Goal: Navigation & Orientation: Find specific page/section

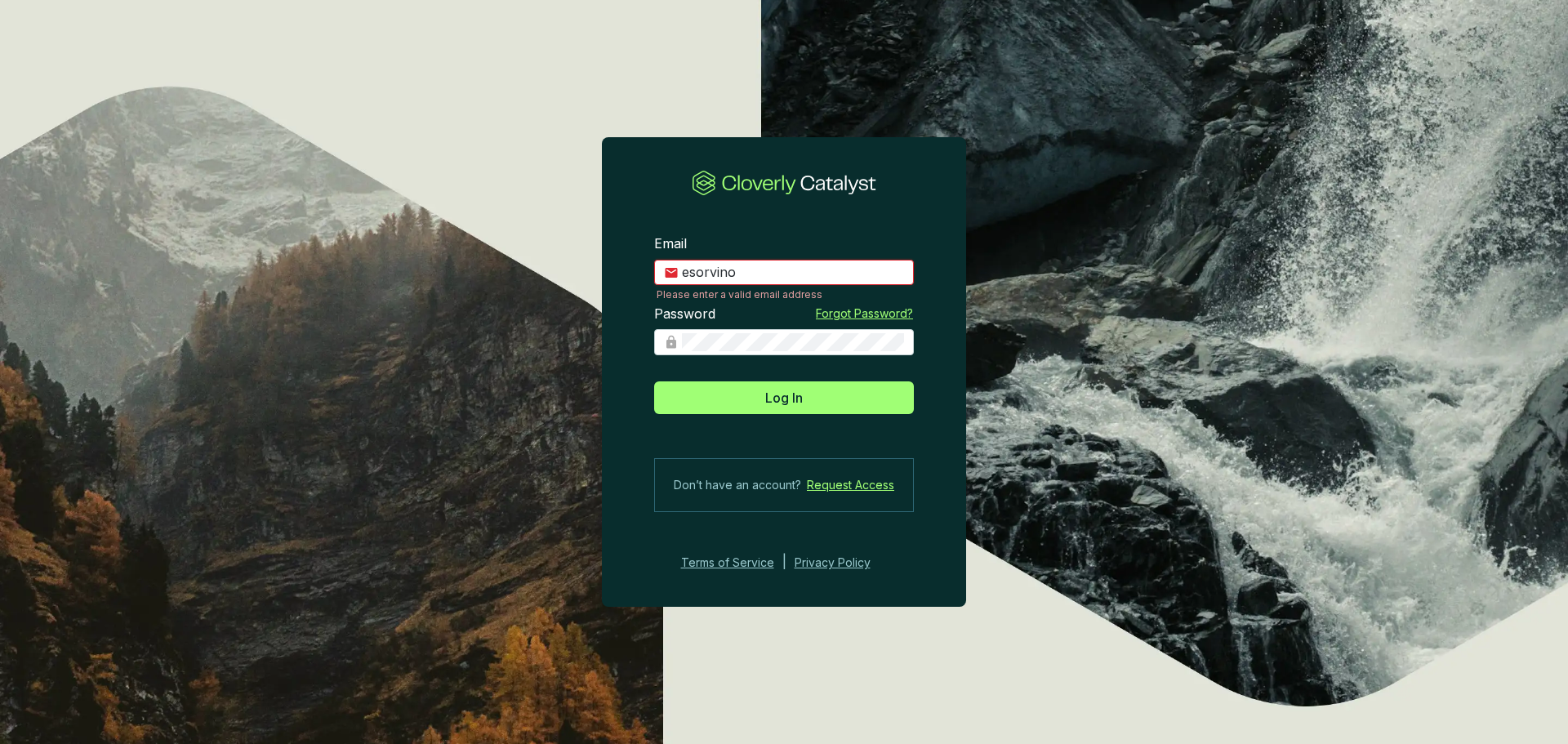
type input "[EMAIL_ADDRESS][DOMAIN_NAME]"
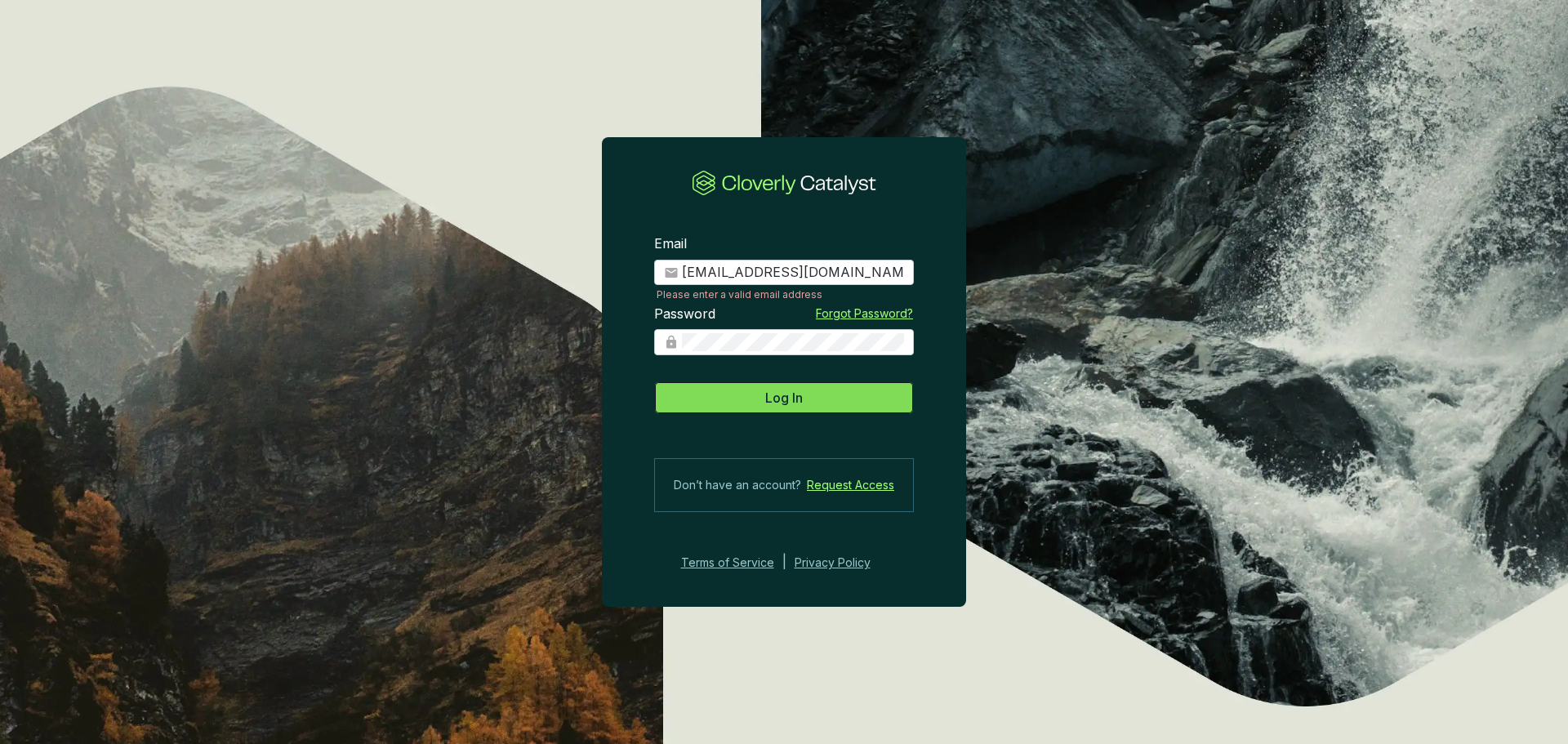
click at [769, 396] on span "Log In" at bounding box center [784, 397] width 38 height 20
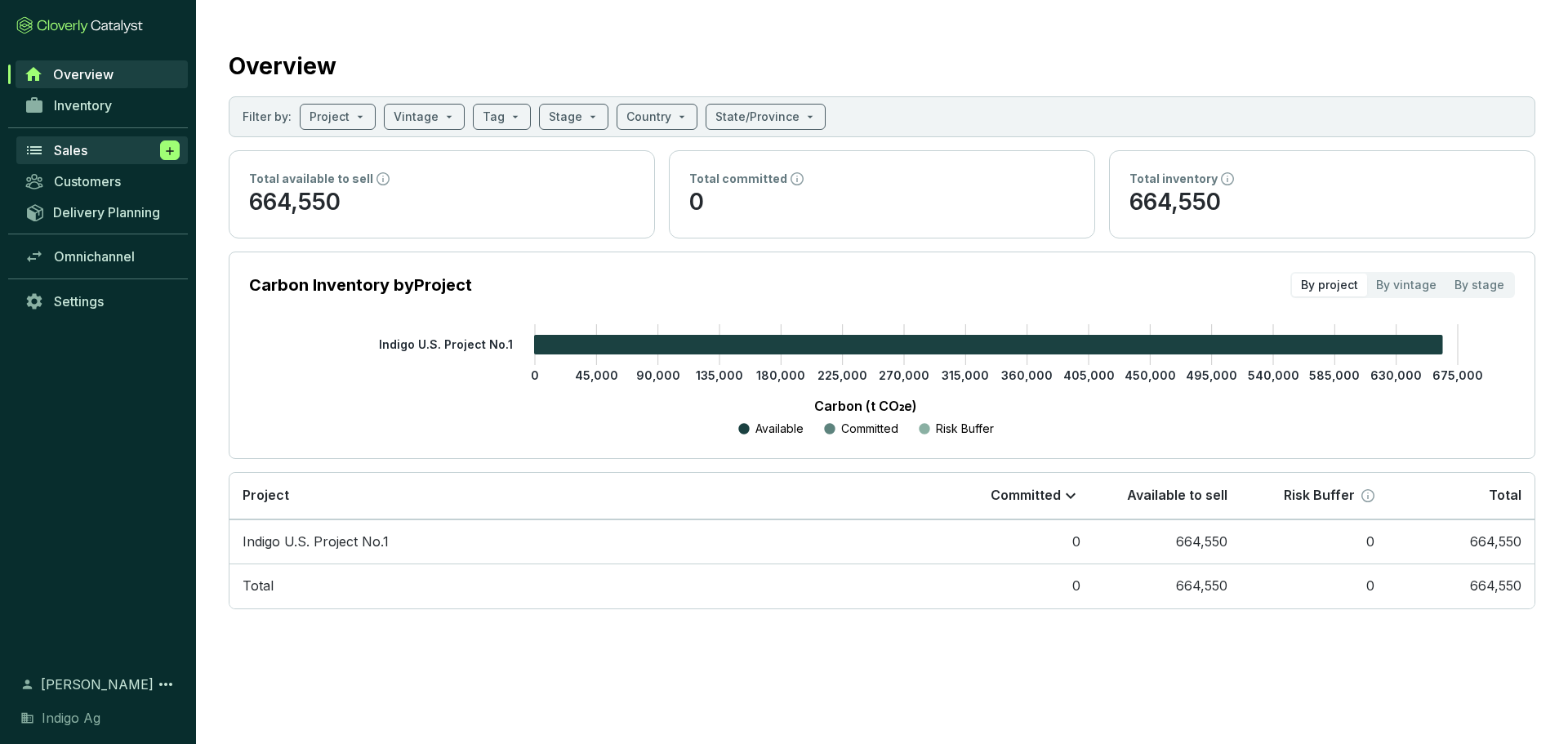
click at [168, 152] on icon at bounding box center [169, 151] width 8 height 8
click at [85, 259] on span "Omnichannel" at bounding box center [94, 256] width 81 height 16
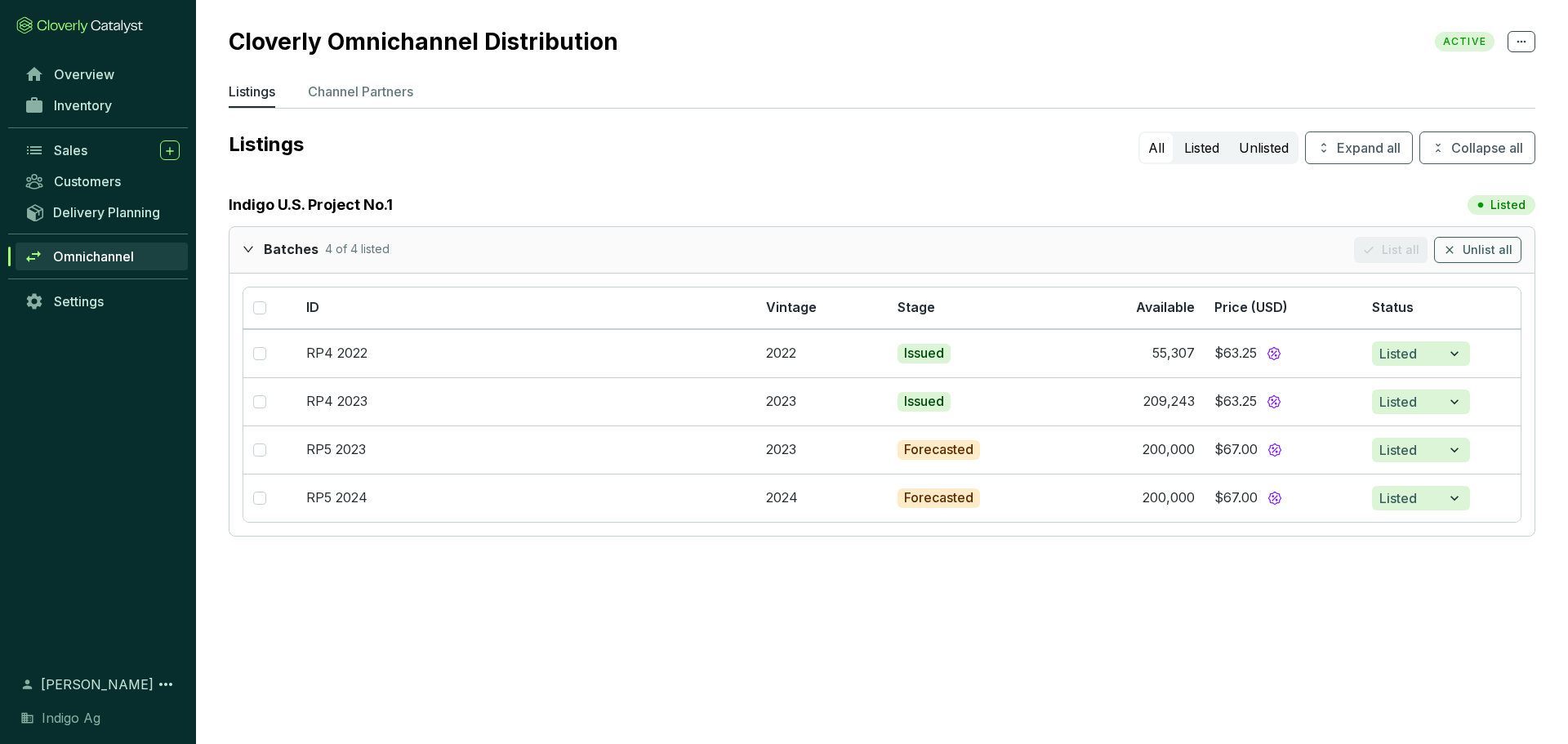
click at [421, 615] on section "Cloverly Omnichannel Distribution ACTIVE Listings Channel Partners Listings All…" at bounding box center [784, 372] width 1568 height 744
click at [688, 380] on td "RP4 2023" at bounding box center [526, 401] width 460 height 48
click at [339, 95] on p "Channel Partners" at bounding box center [360, 91] width 105 height 20
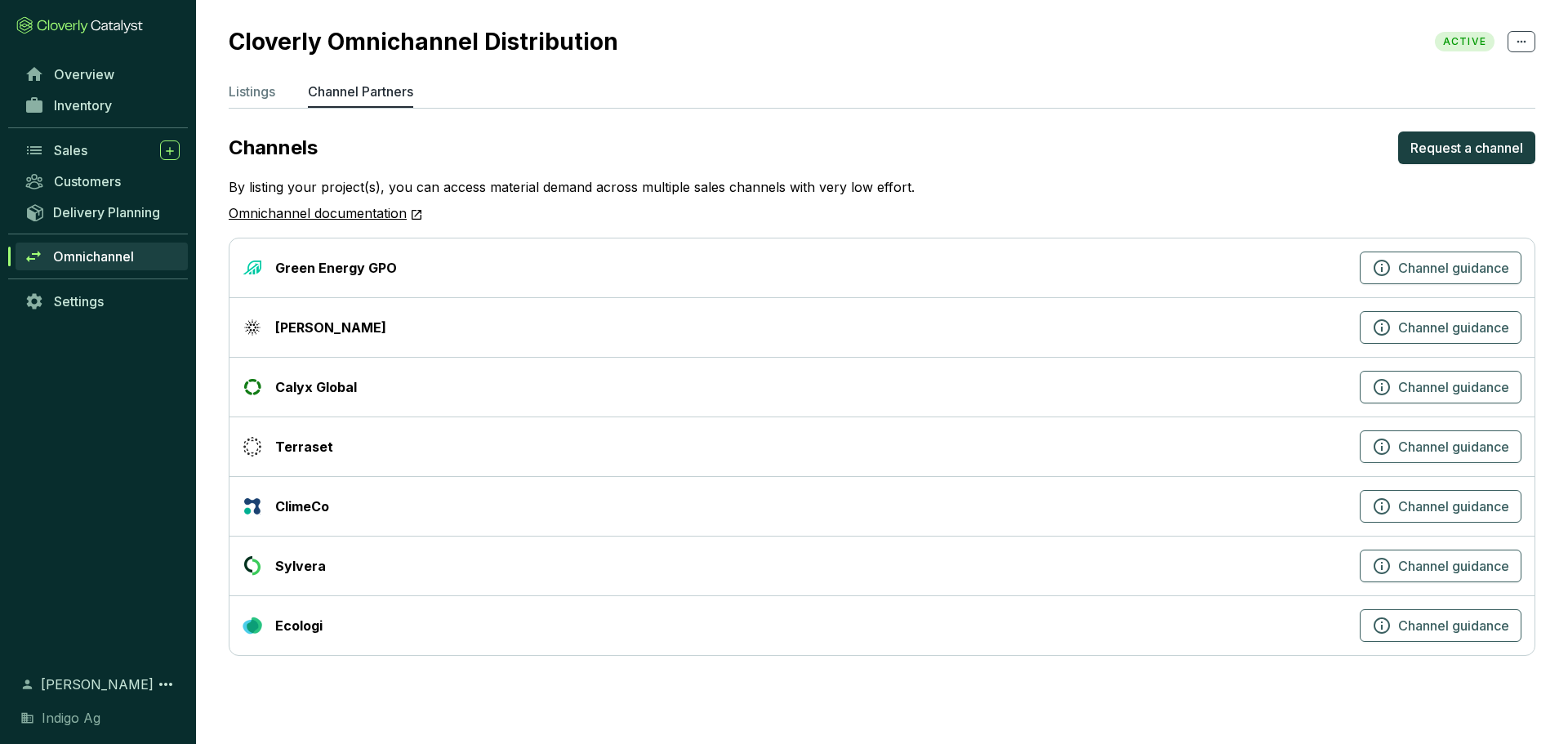
click at [276, 331] on div "[PERSON_NAME]" at bounding box center [330, 328] width 111 height 20
click at [1429, 339] on button "Channel guidance" at bounding box center [1441, 328] width 162 height 33
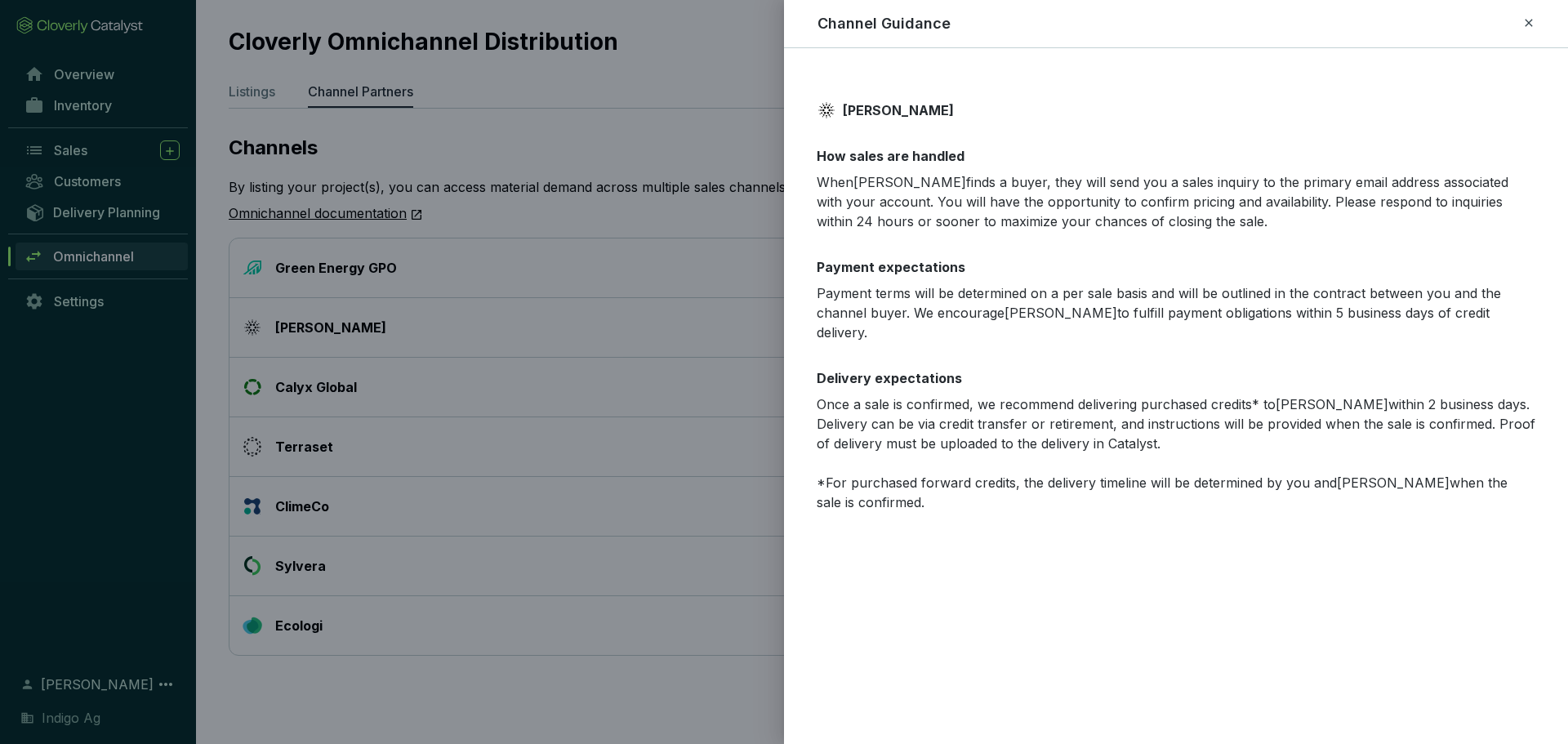
click at [651, 115] on div at bounding box center [784, 372] width 1568 height 744
click at [1525, 26] on icon at bounding box center [1528, 23] width 13 height 20
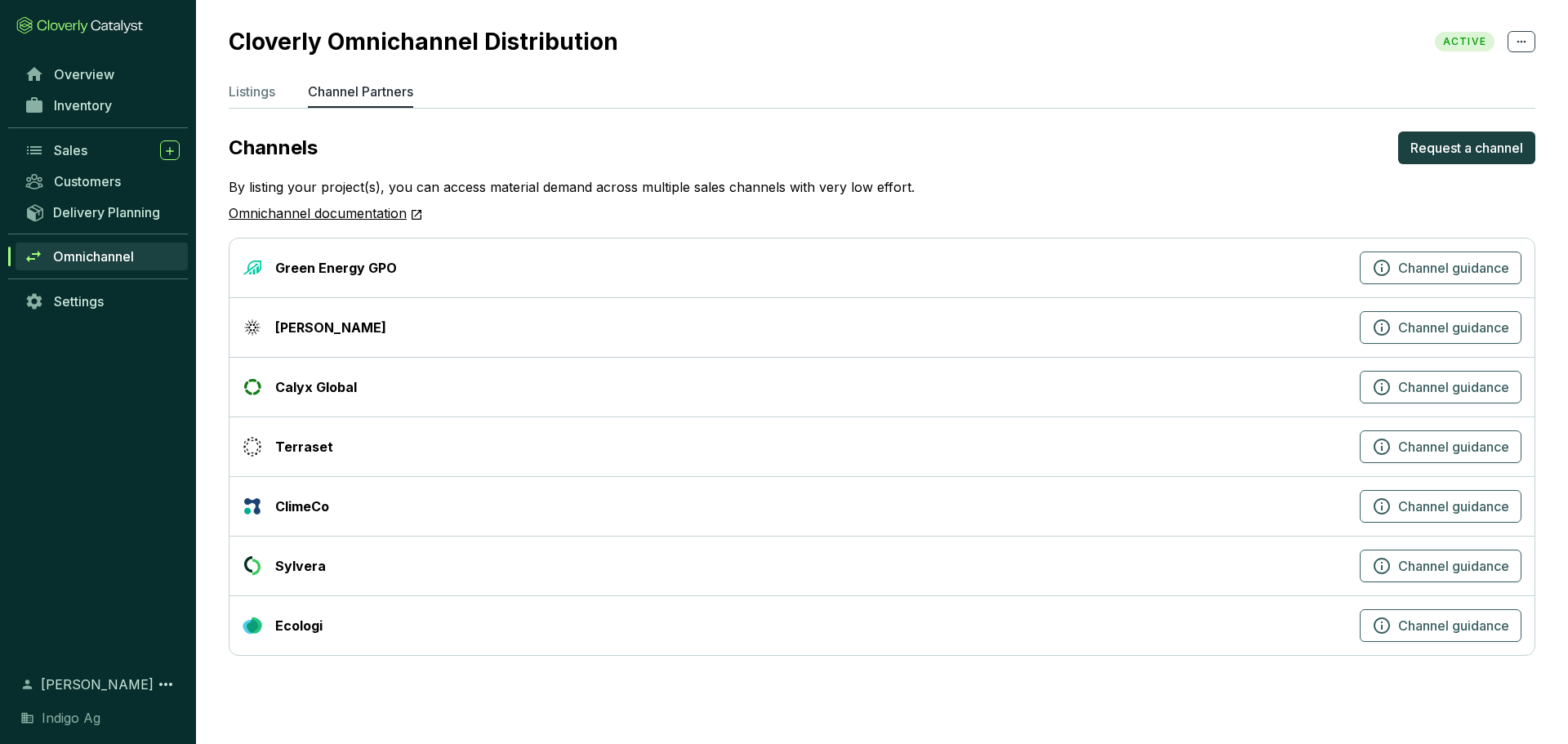
click at [129, 58] on section "Overview Inventory Sales Customers Delivery Planning Omnichannel Settings [PERS…" at bounding box center [98, 372] width 196 height 744
click at [127, 65] on link "Overview" at bounding box center [102, 74] width 171 height 28
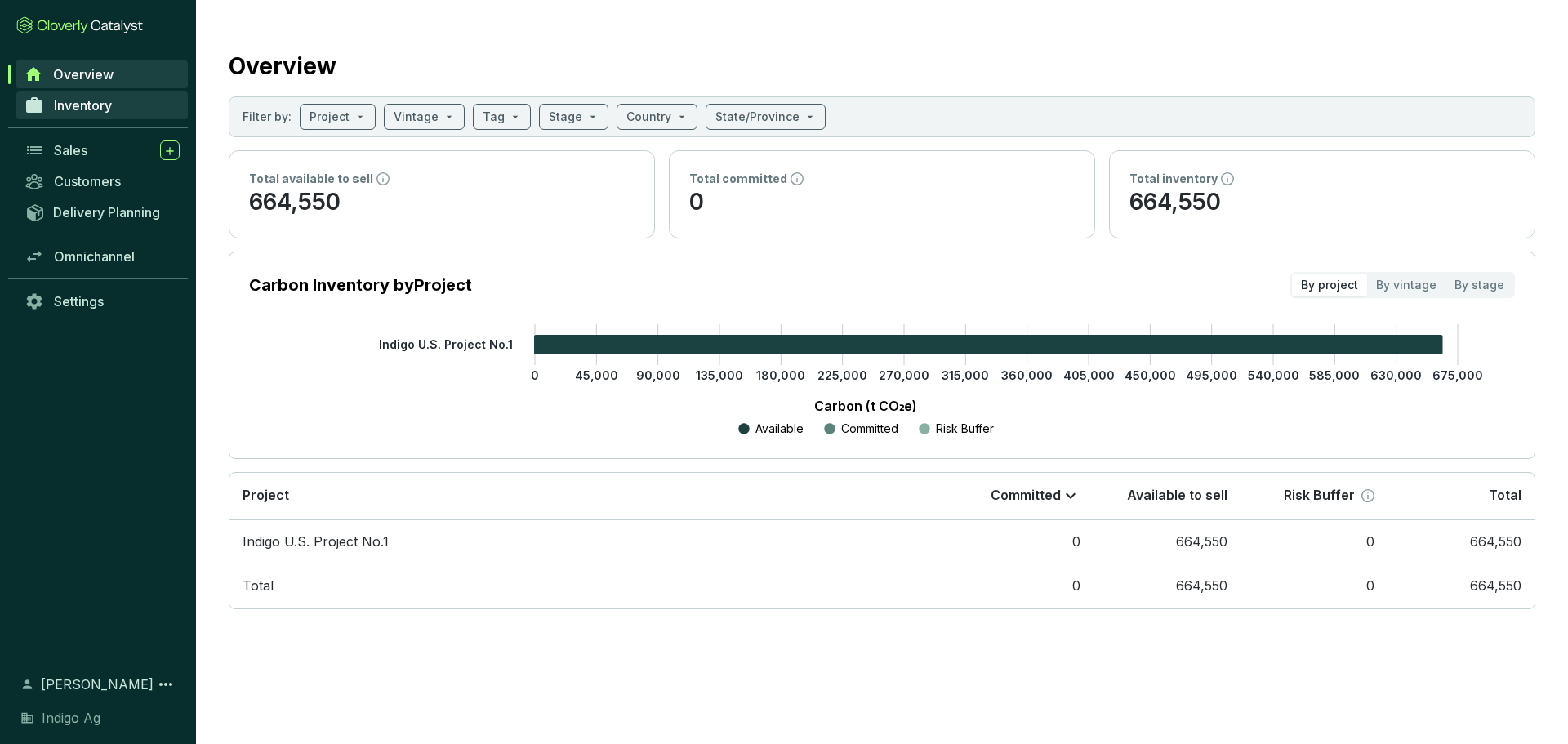
click at [126, 102] on link "Inventory" at bounding box center [102, 105] width 171 height 28
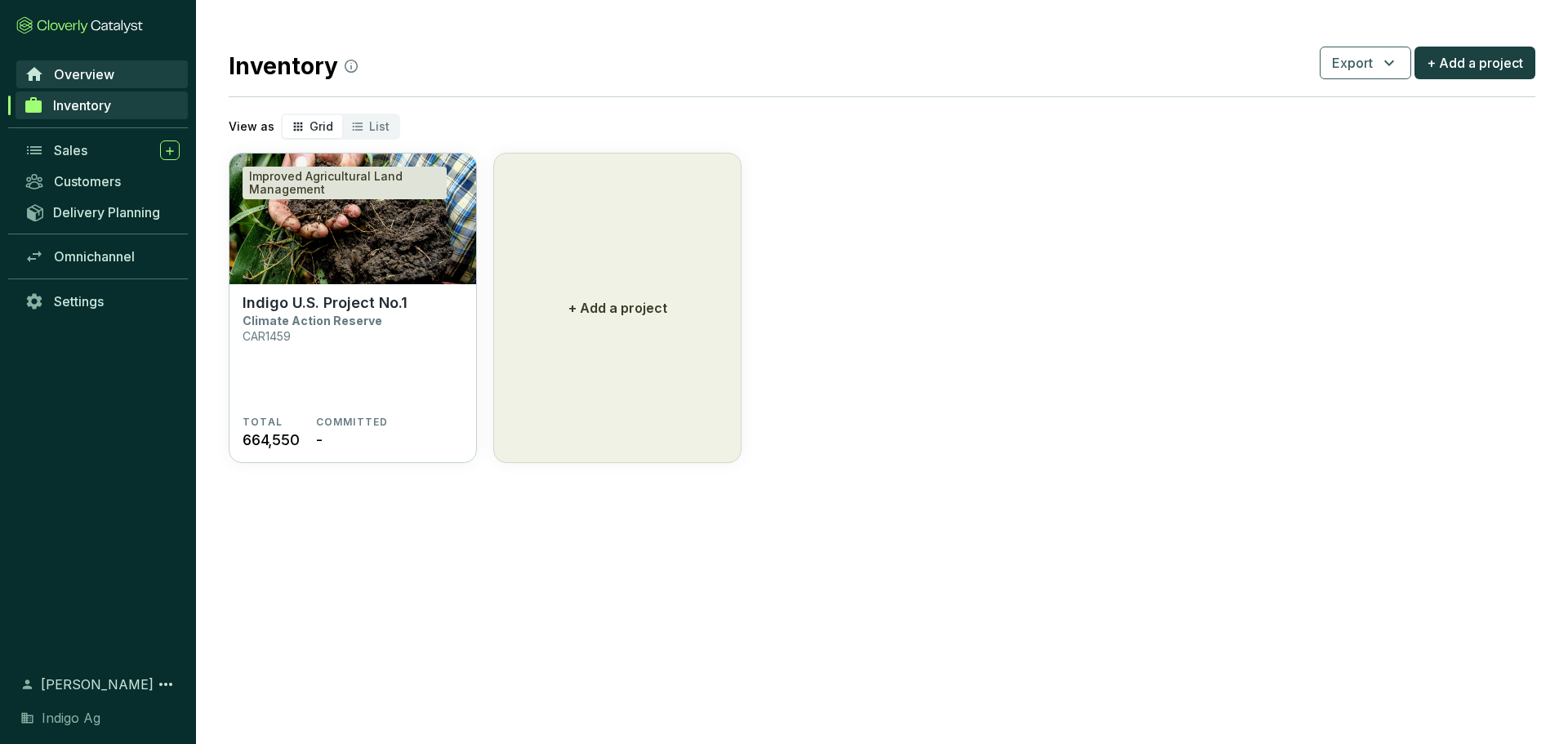
click at [110, 81] on span "Overview" at bounding box center [84, 73] width 60 height 16
